Goal: Task Accomplishment & Management: Manage account settings

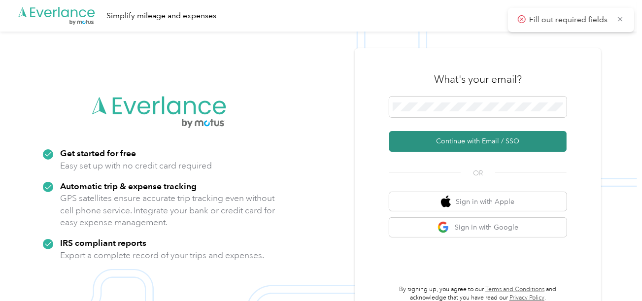
click at [452, 138] on button "Continue with Email / SSO" at bounding box center [477, 141] width 177 height 21
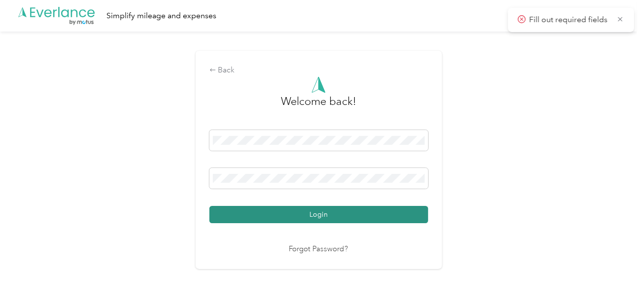
drag, startPoint x: 326, startPoint y: 205, endPoint x: 342, endPoint y: 208, distance: 15.5
click at [327, 206] on div "Login" at bounding box center [318, 176] width 219 height 93
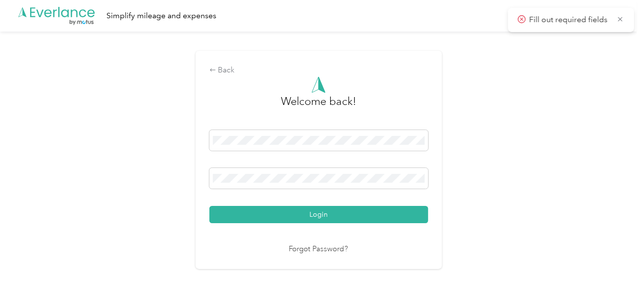
drag, startPoint x: 346, startPoint y: 209, endPoint x: 489, endPoint y: 196, distance: 143.9
click at [347, 209] on button "Login" at bounding box center [318, 214] width 219 height 17
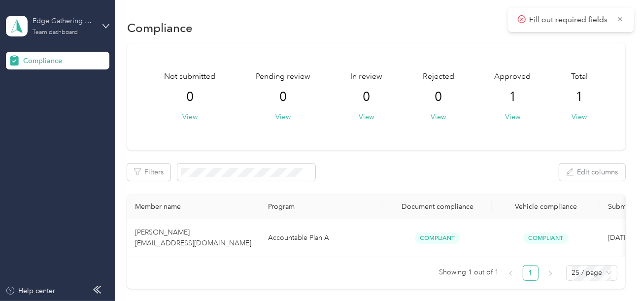
click at [83, 19] on div "Edge Gathering Virtual Pipelines 2, LLC" at bounding box center [63, 21] width 62 height 10
click at [46, 108] on div "Log out" at bounding box center [110, 103] width 194 height 17
